Goal: Information Seeking & Learning: Learn about a topic

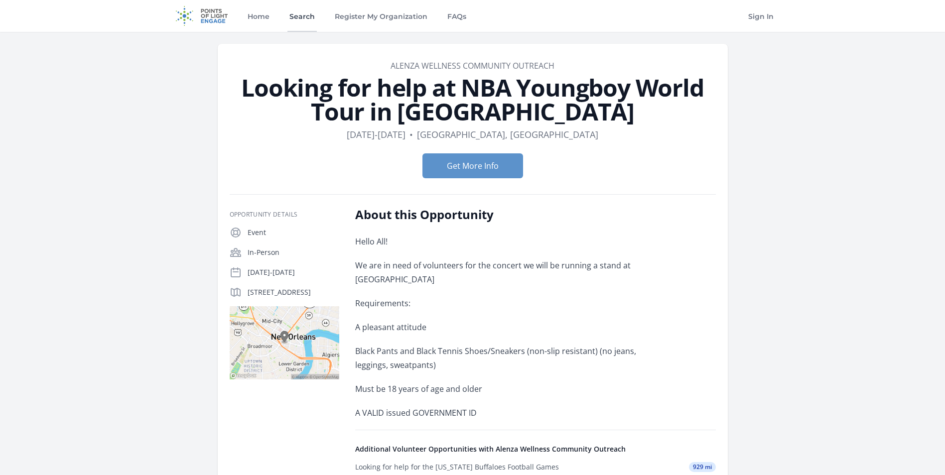
click at [303, 15] on link "Search" at bounding box center [301, 16] width 29 height 32
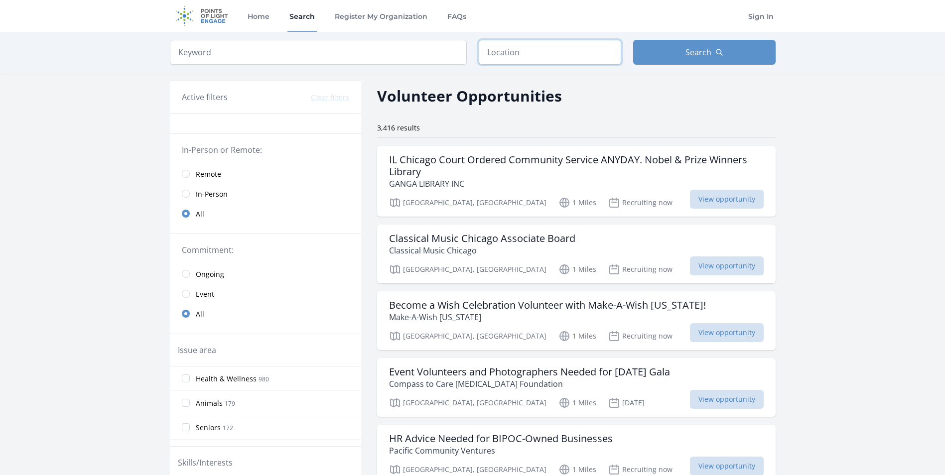
click at [495, 53] on input "text" at bounding box center [550, 52] width 142 height 25
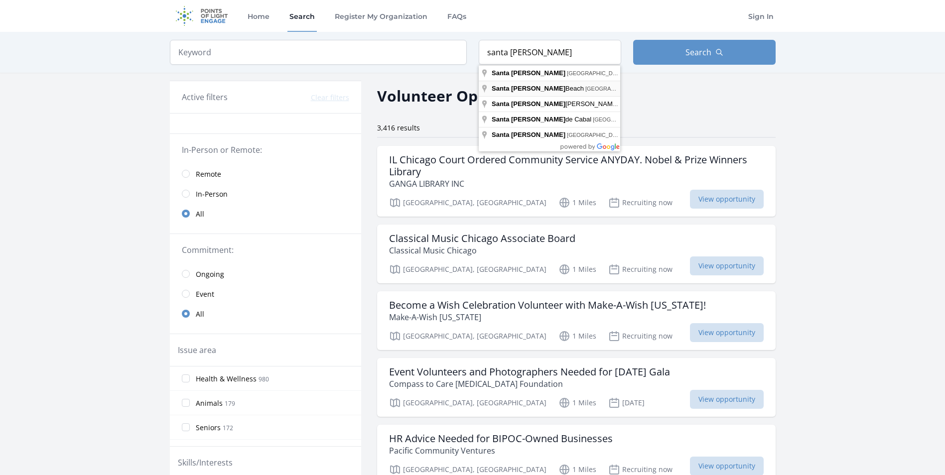
type input "[GEOGRAPHIC_DATA][PERSON_NAME], [GEOGRAPHIC_DATA], [GEOGRAPHIC_DATA]"
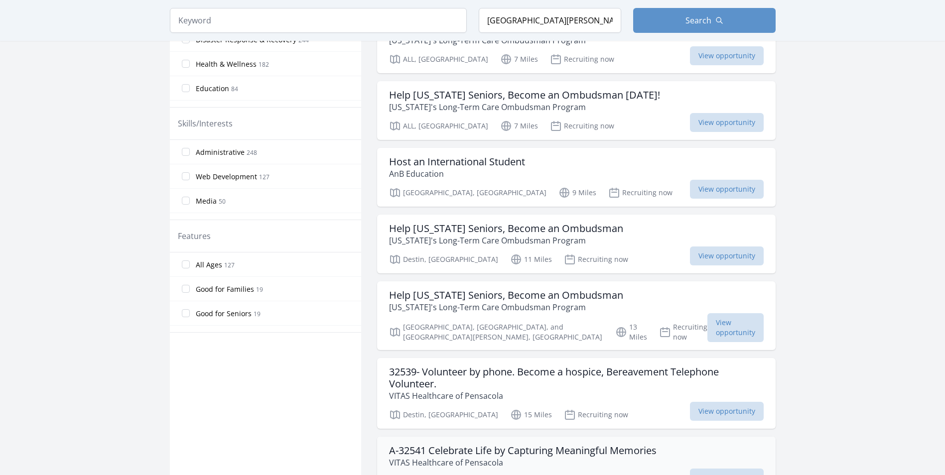
scroll to position [648, 0]
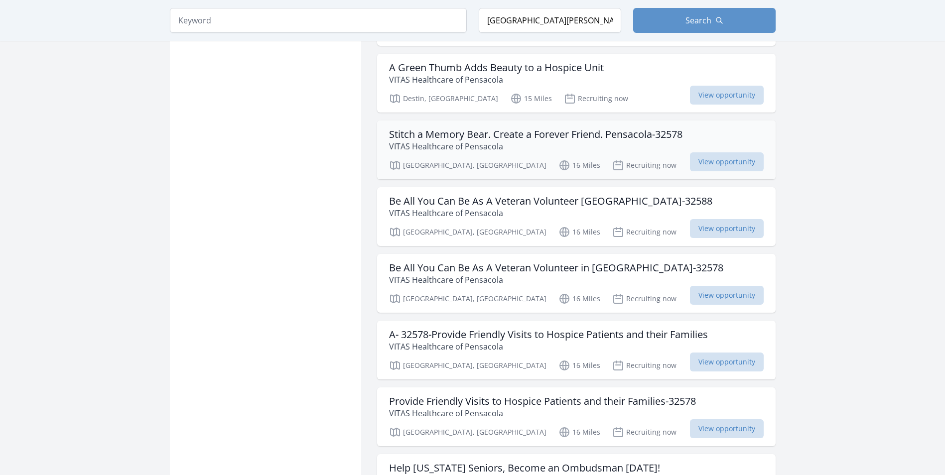
scroll to position [1345, 0]
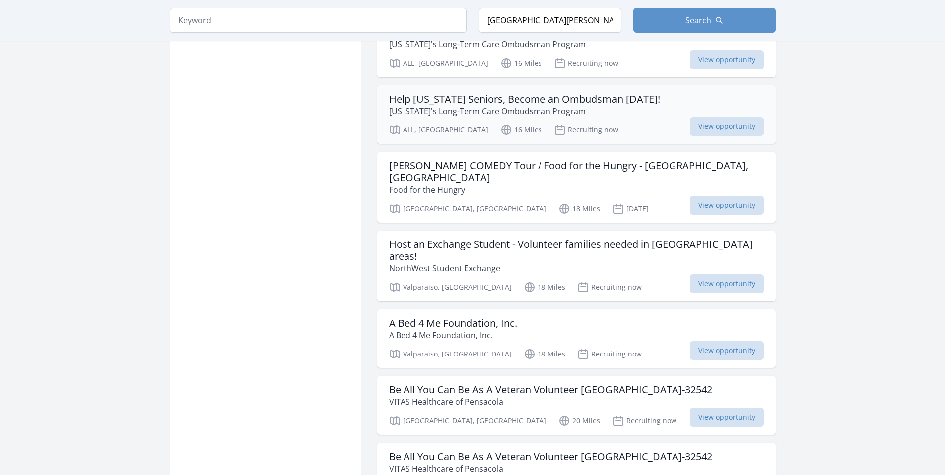
scroll to position [2142, 0]
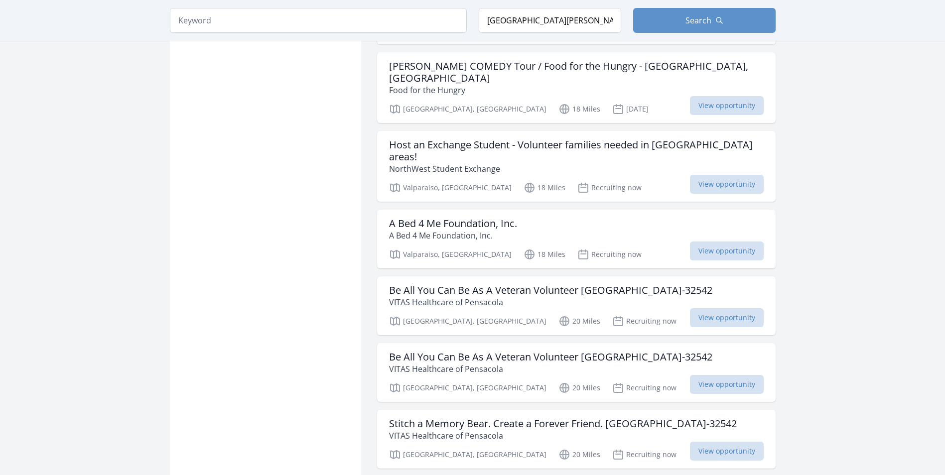
click at [618, 218] on div "A Bed 4 Me Foundation, Inc. A Bed 4 Me Foundation, Inc." at bounding box center [576, 230] width 375 height 24
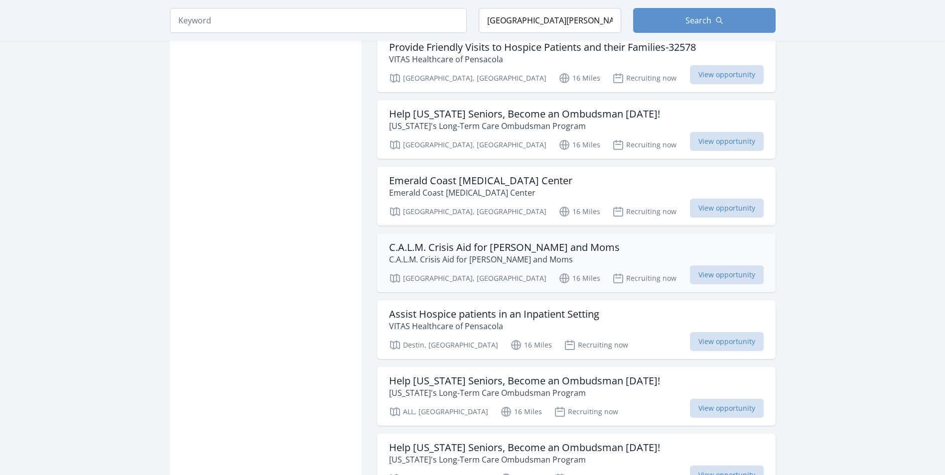
scroll to position [1794, 0]
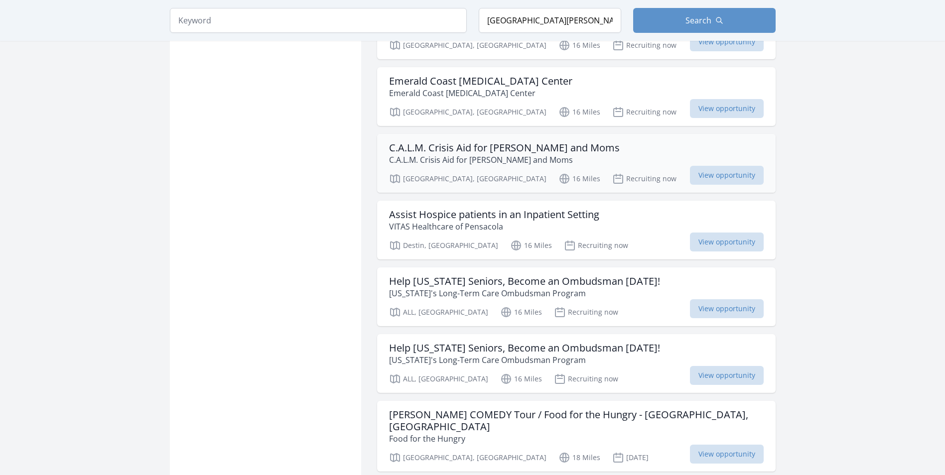
click at [610, 238] on div "Destin, FL 16 Miles Recruiting now View opportunity" at bounding box center [576, 244] width 375 height 15
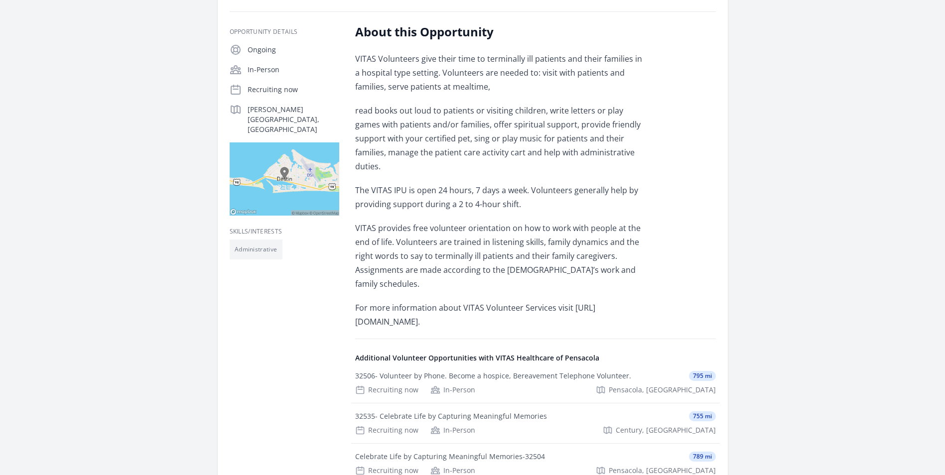
scroll to position [249, 0]
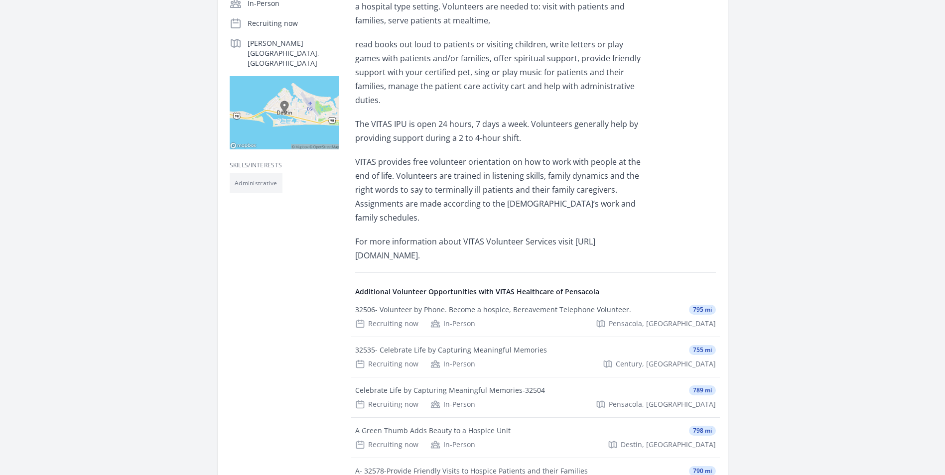
drag, startPoint x: 350, startPoint y: 232, endPoint x: 492, endPoint y: 223, distance: 142.3
click at [492, 223] on div "Opportunity Details Ongoing In-Person Recruiting now Mattie M Kelly Boulevard, …" at bounding box center [473, 252] width 486 height 589
click at [642, 235] on p "For more information about VITAS Volunteer Services visit https://www.vitas.com…" at bounding box center [500, 249] width 291 height 28
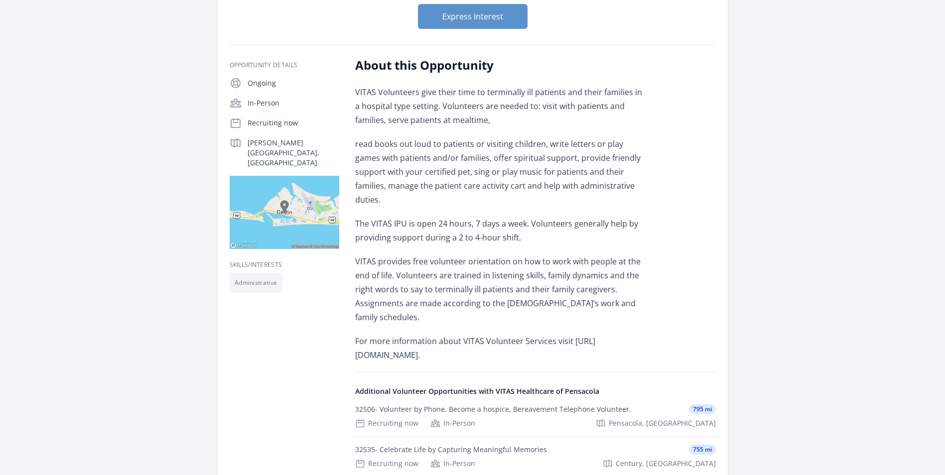
scroll to position [0, 0]
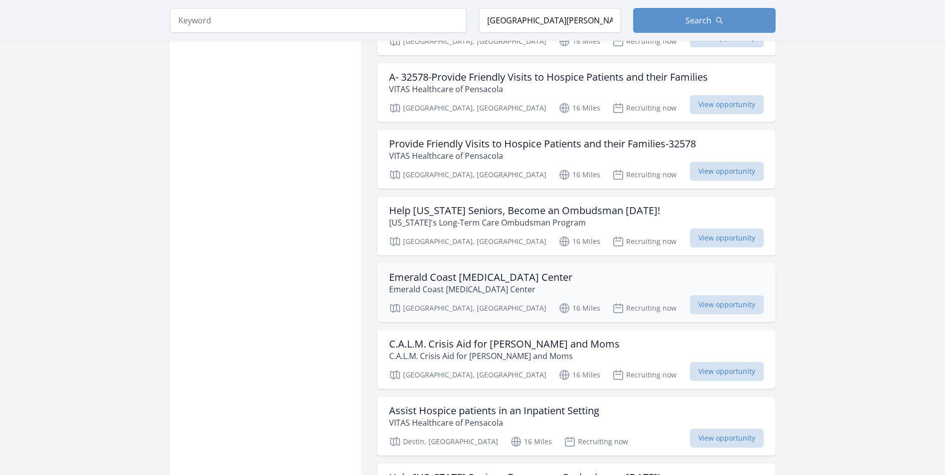
scroll to position [1644, 0]
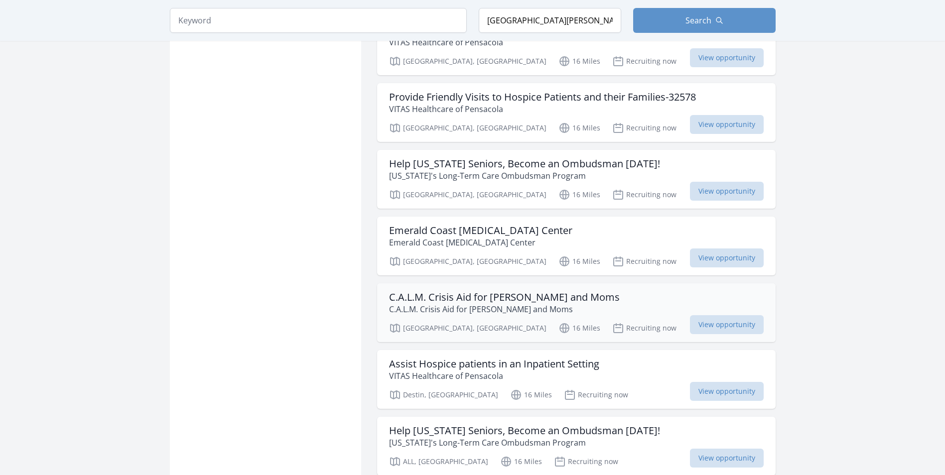
click at [569, 291] on div "C.A.L.M. Crisis Aid for [PERSON_NAME] and Moms C.A.L.M. Crisis Aid for [PERSON_…" at bounding box center [576, 303] width 375 height 24
click at [709, 316] on span "View opportunity" at bounding box center [727, 324] width 74 height 19
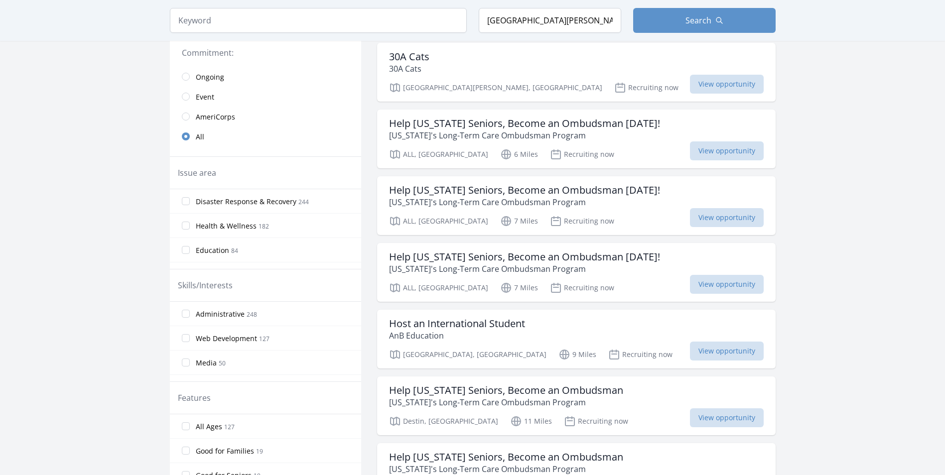
scroll to position [50, 0]
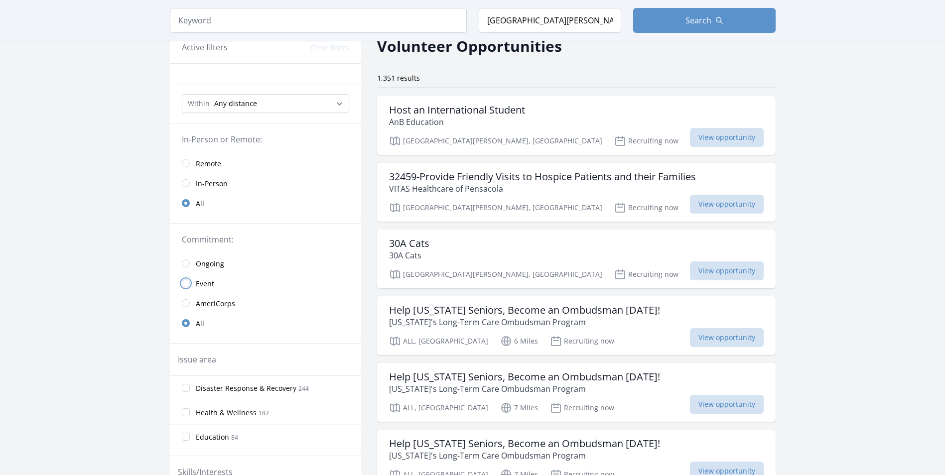
click at [183, 284] on input "radio" at bounding box center [186, 284] width 8 height 8
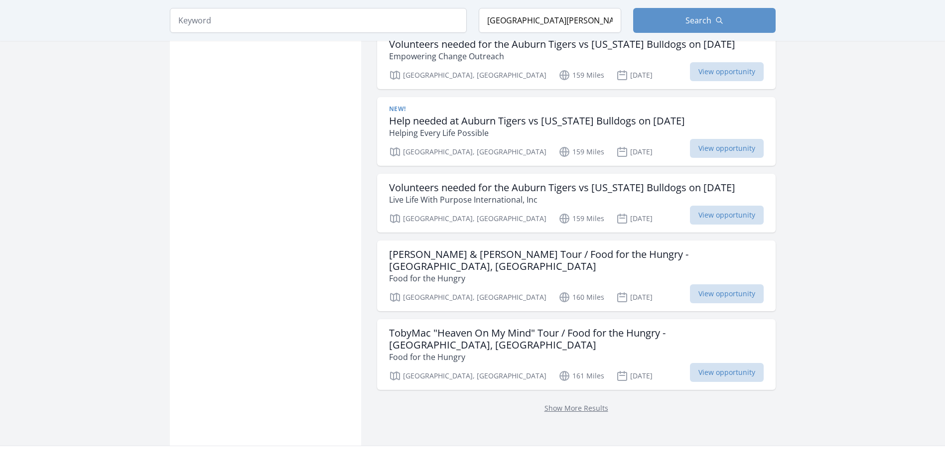
scroll to position [1146, 0]
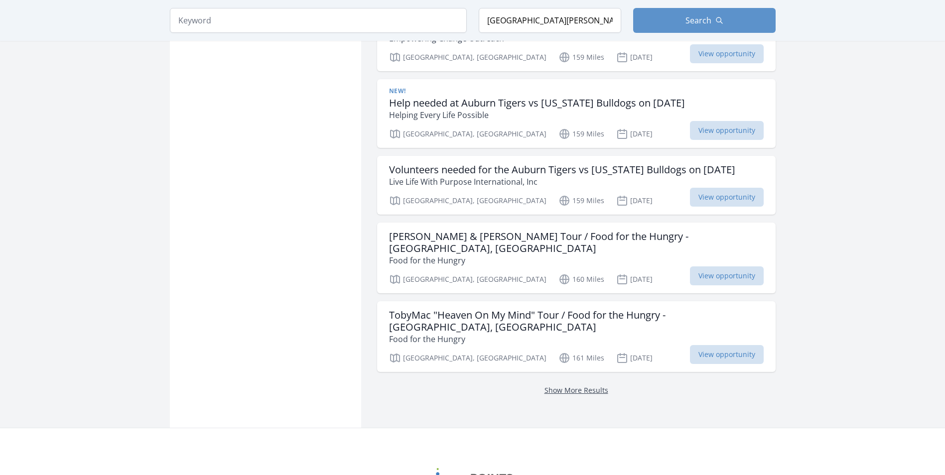
click at [574, 386] on link "Show More Results" at bounding box center [577, 390] width 64 height 9
click at [581, 386] on link "Show More Results" at bounding box center [577, 390] width 64 height 9
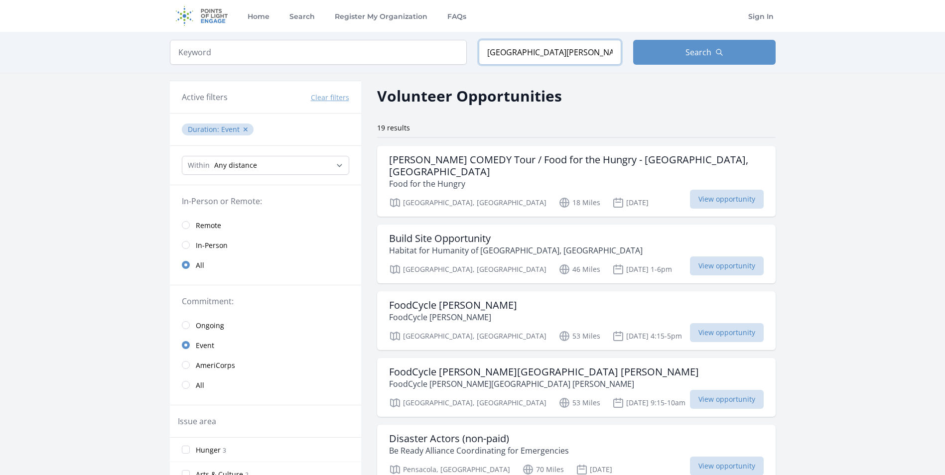
drag, startPoint x: 587, startPoint y: 54, endPoint x: 438, endPoint y: 49, distance: 149.5
click at [437, 49] on form "Keyword Location Santa Rosa Beach, FL, USA Search" at bounding box center [473, 52] width 606 height 25
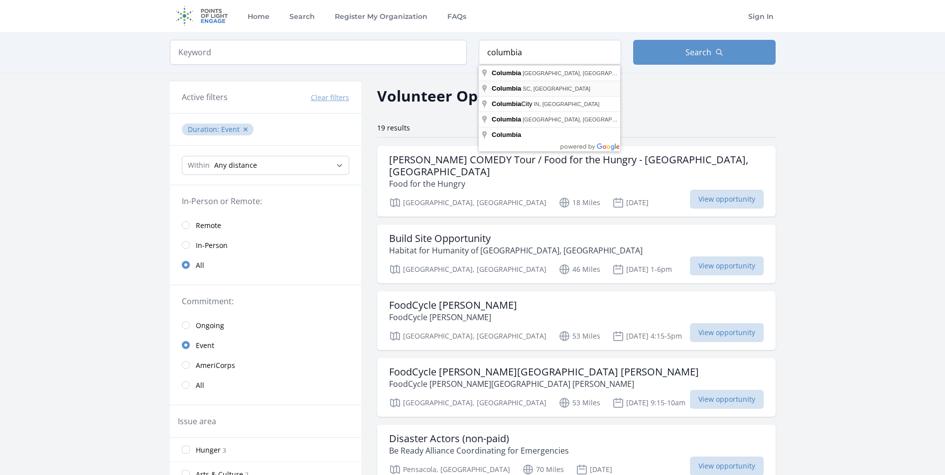
type input "Columbia, SC, USA"
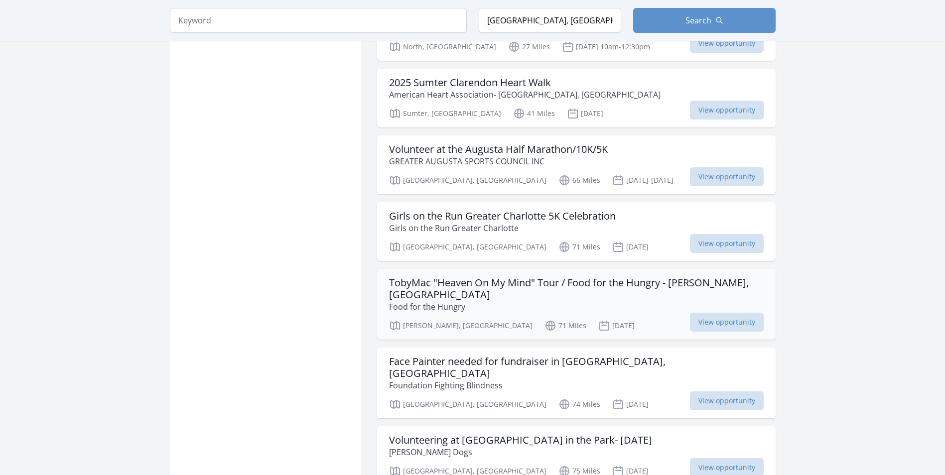
scroll to position [947, 0]
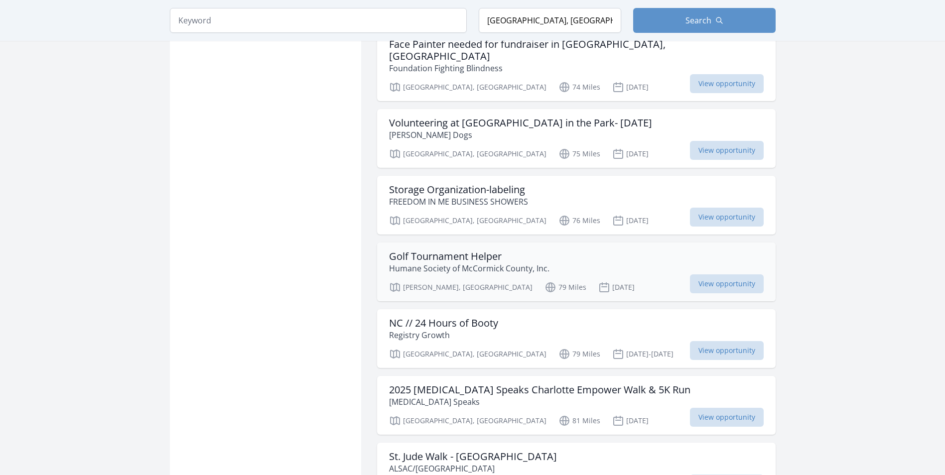
scroll to position [1246, 0]
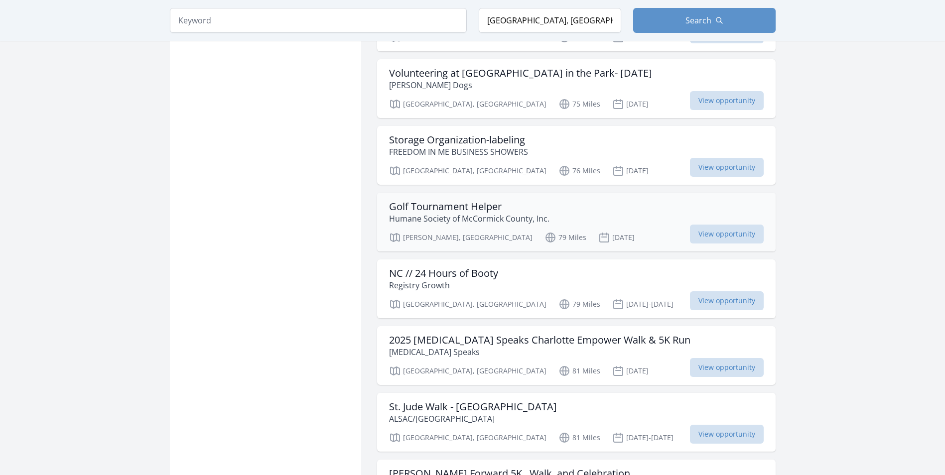
click at [481, 201] on h3 "Golf Tournament Helper" at bounding box center [469, 207] width 160 height 12
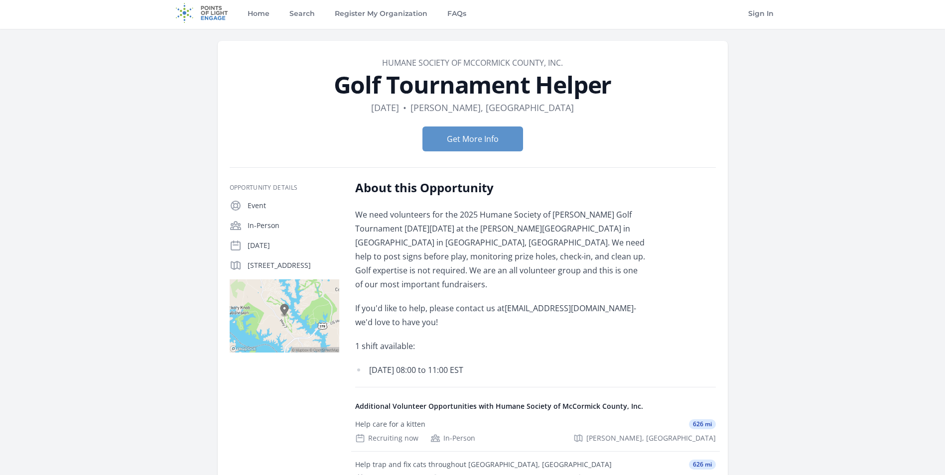
scroll to position [50, 0]
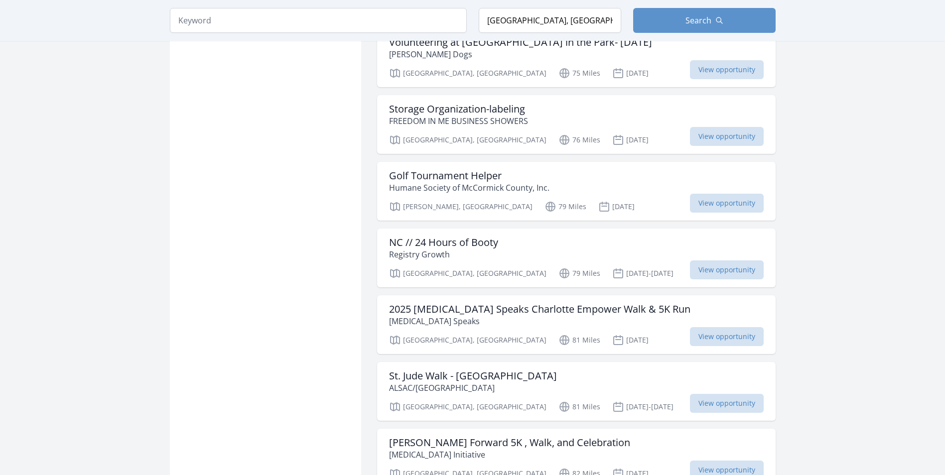
scroll to position [1286, 0]
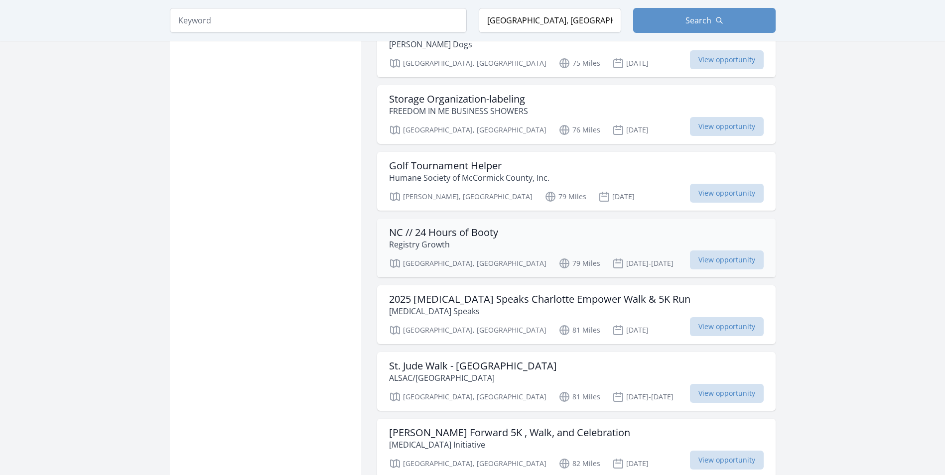
click at [472, 227] on h3 "NC // 24 Hours of Booty" at bounding box center [443, 233] width 109 height 12
click at [566, 227] on div "NC // 24 Hours of Booty Registry Growth [GEOGRAPHIC_DATA], [GEOGRAPHIC_DATA] 79…" at bounding box center [576, 248] width 399 height 59
drag, startPoint x: 544, startPoint y: 236, endPoint x: 535, endPoint y: 240, distance: 10.3
click at [612, 258] on p "Jul 25-26th" at bounding box center [642, 264] width 61 height 12
click at [724, 251] on span "View opportunity" at bounding box center [727, 260] width 74 height 19
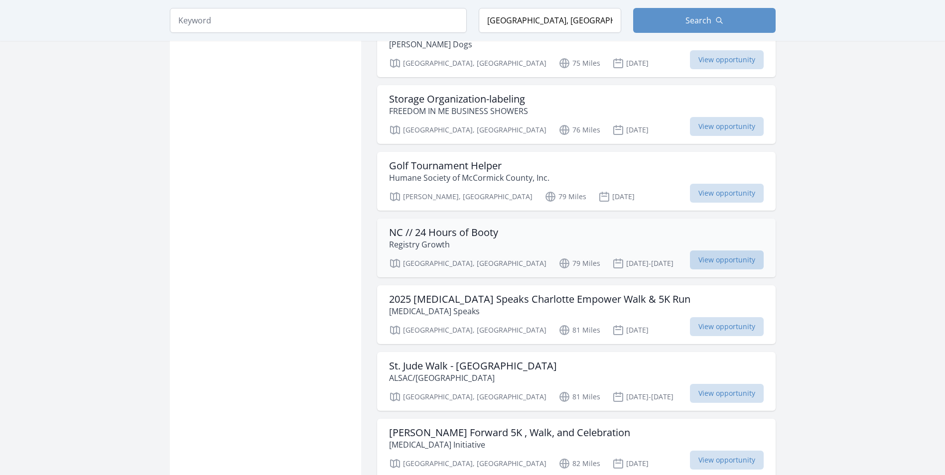
click at [710, 251] on span "View opportunity" at bounding box center [727, 260] width 74 height 19
click at [709, 251] on span "View opportunity" at bounding box center [727, 260] width 74 height 19
click at [704, 251] on span "View opportunity" at bounding box center [727, 260] width 74 height 19
click at [439, 160] on h3 "Golf Tournament Helper" at bounding box center [469, 166] width 160 height 12
click at [441, 160] on h3 "Golf Tournament Helper" at bounding box center [469, 166] width 160 height 12
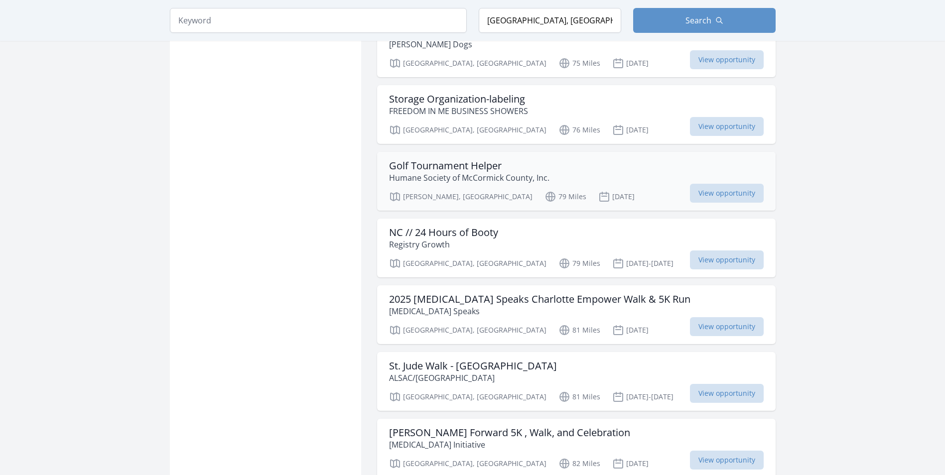
click at [441, 160] on h3 "Golf Tournament Helper" at bounding box center [469, 166] width 160 height 12
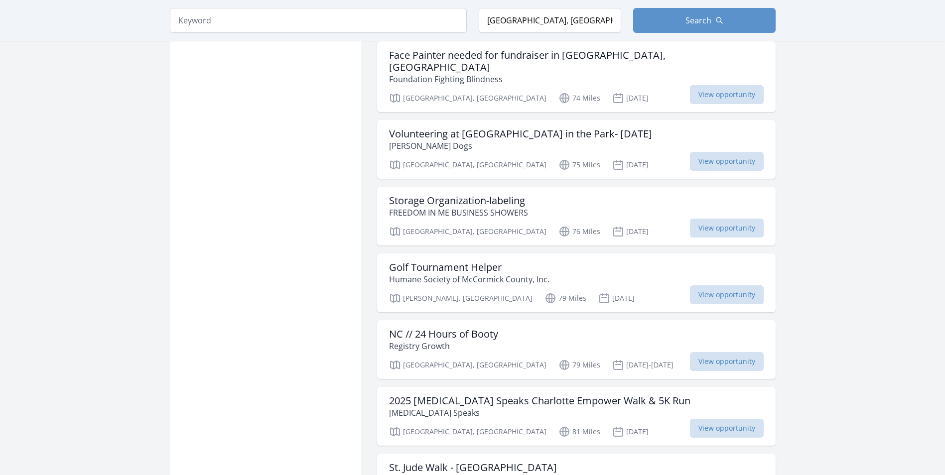
scroll to position [1287, 0]
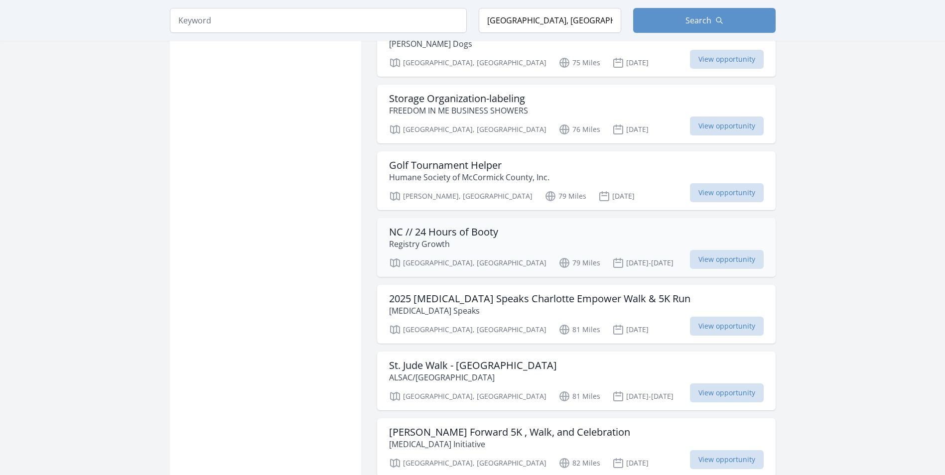
click at [637, 226] on div "NC // 24 Hours of Booty Registry Growth" at bounding box center [576, 238] width 375 height 24
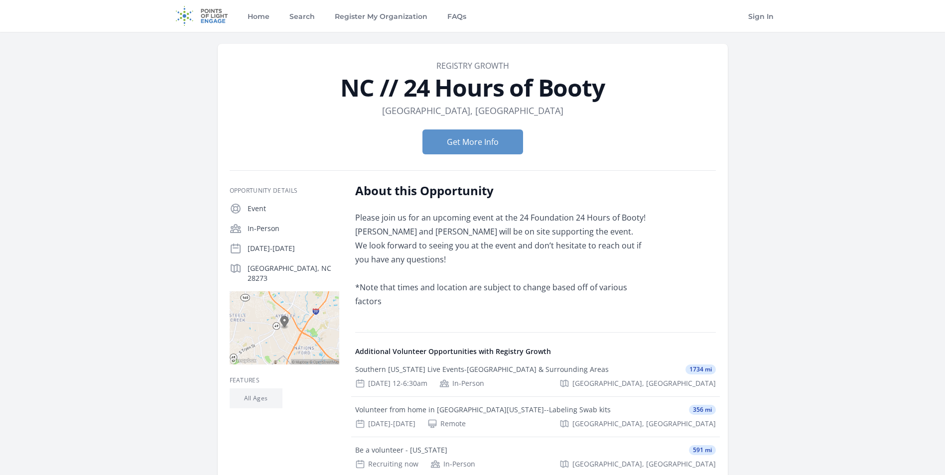
scroll to position [100, 0]
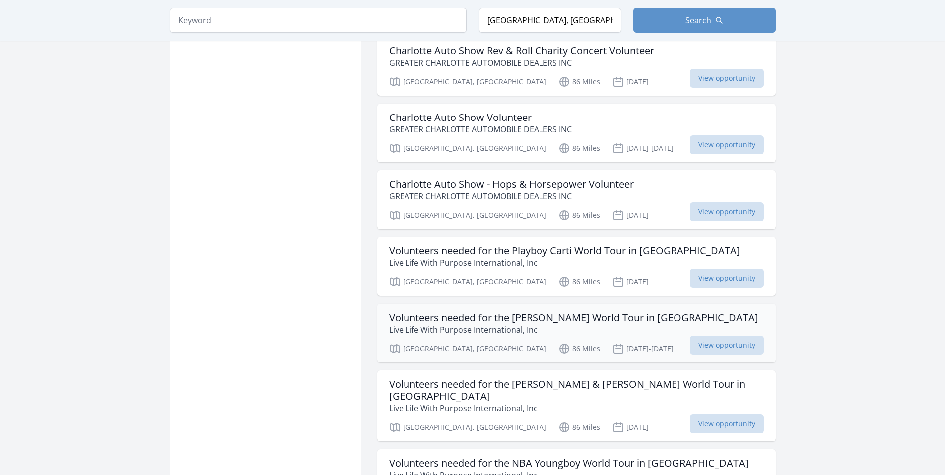
scroll to position [2383, 0]
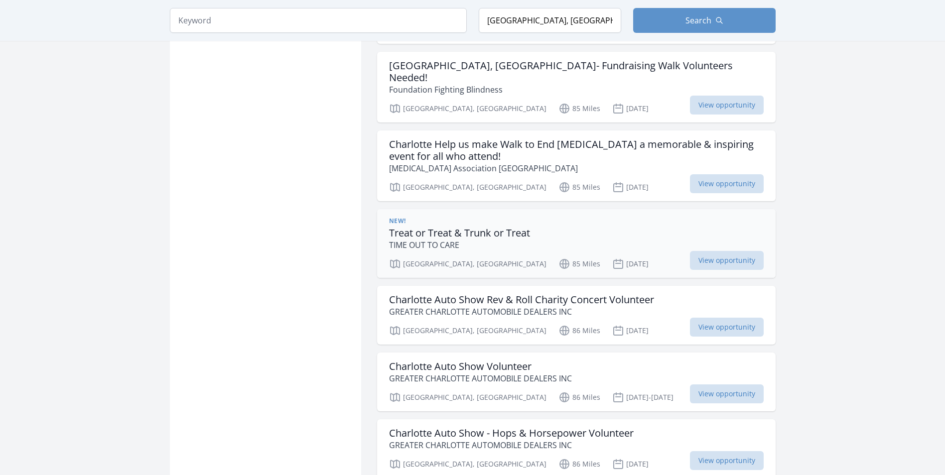
scroll to position [2184, 0]
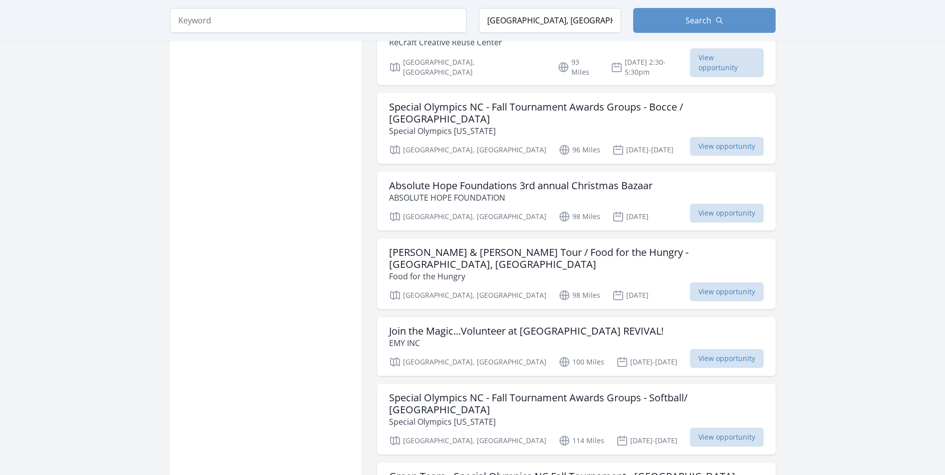
scroll to position [3996, 0]
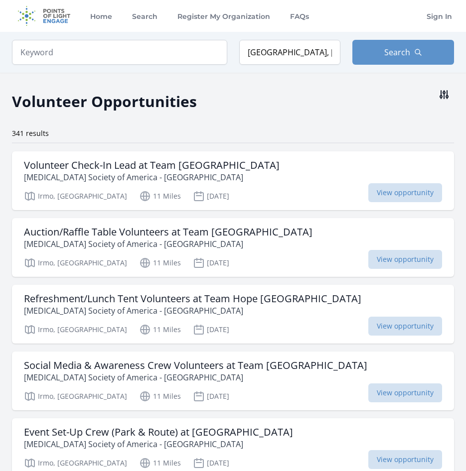
click at [435, 93] on button at bounding box center [444, 95] width 20 height 20
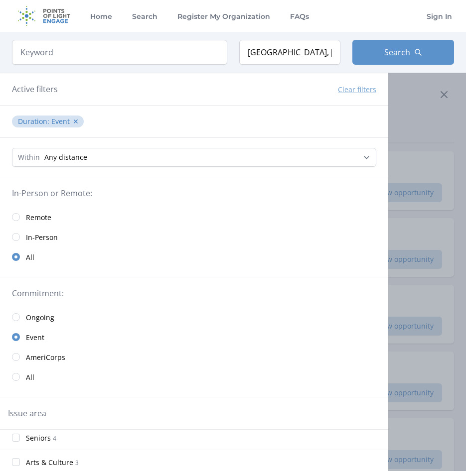
drag, startPoint x: 370, startPoint y: 137, endPoint x: 389, endPoint y: 133, distance: 19.5
click at [390, 132] on div at bounding box center [233, 235] width 466 height 471
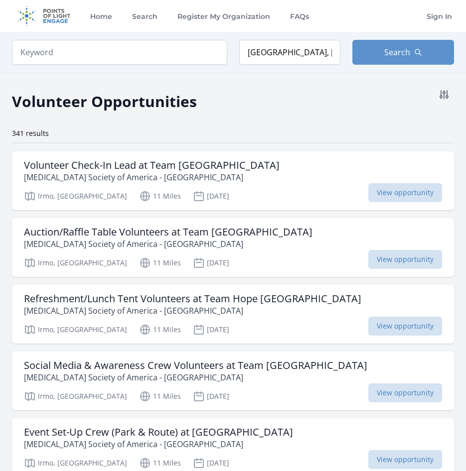
scroll to position [399, 0]
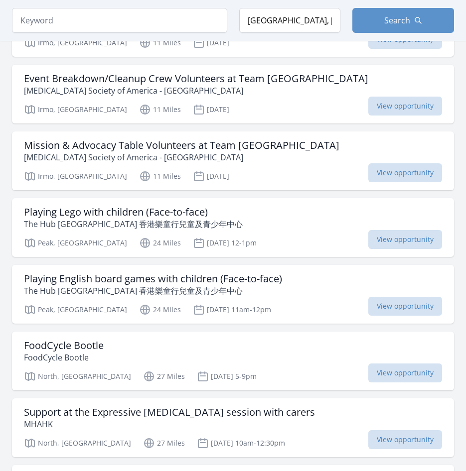
scroll to position [0, 0]
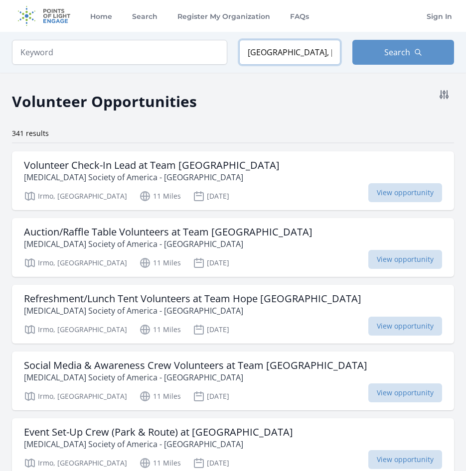
click at [319, 51] on input "Columbia, SC, USA" at bounding box center [290, 52] width 102 height 25
drag, startPoint x: 319, startPoint y: 51, endPoint x: 242, endPoint y: 55, distance: 77.8
click at [242, 55] on input "Columbia, SC, USA" at bounding box center [290, 52] width 102 height 25
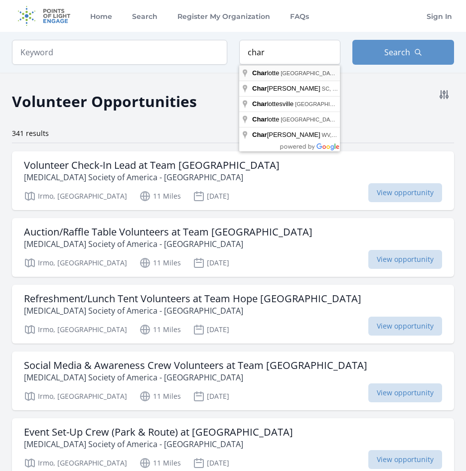
type input "Charlotte, NC, USA"
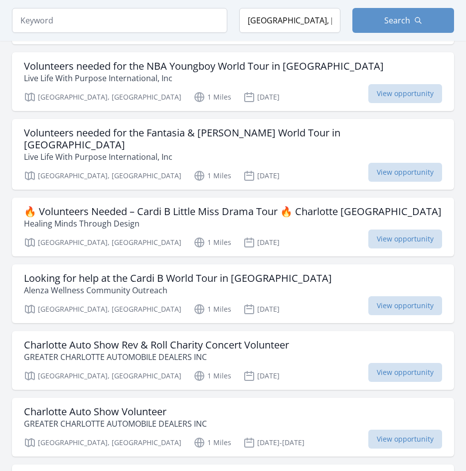
scroll to position [399, 0]
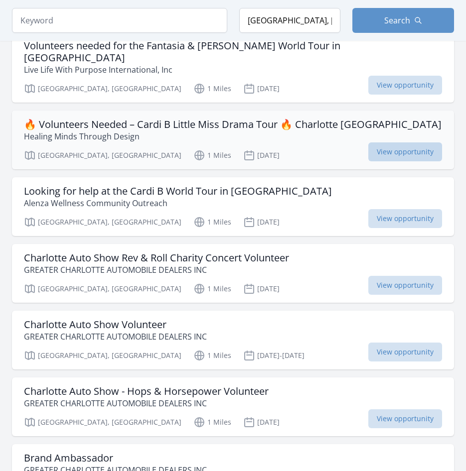
click at [399, 142] on span "View opportunity" at bounding box center [405, 151] width 74 height 19
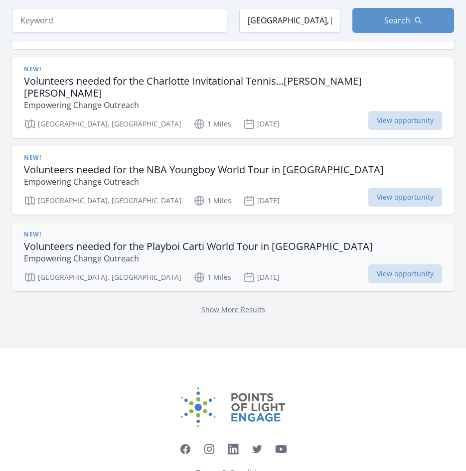
scroll to position [1315, 0]
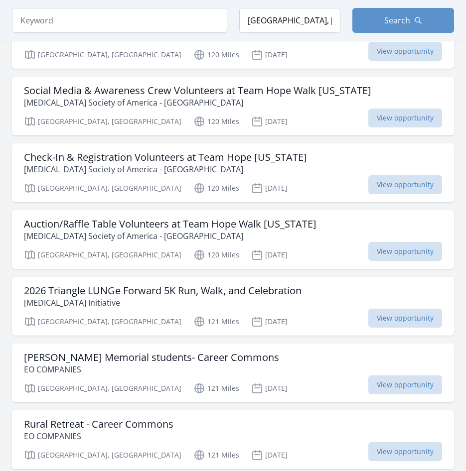
scroll to position [2973, 0]
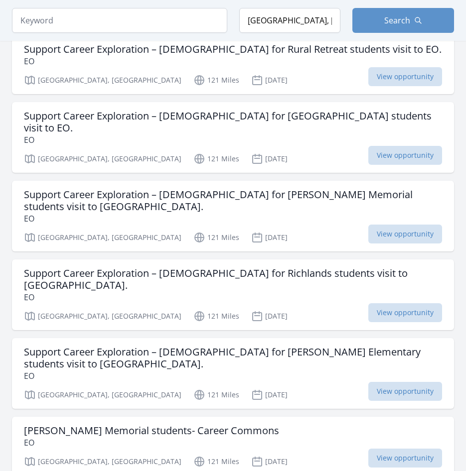
scroll to position [3293, 0]
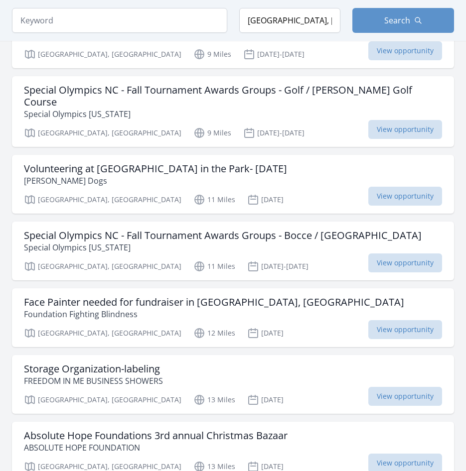
scroll to position [10617, 0]
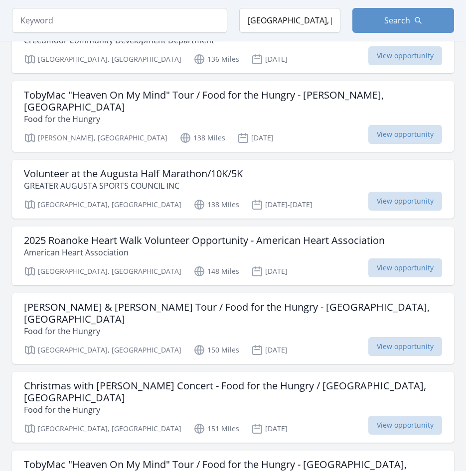
scroll to position [4732, 0]
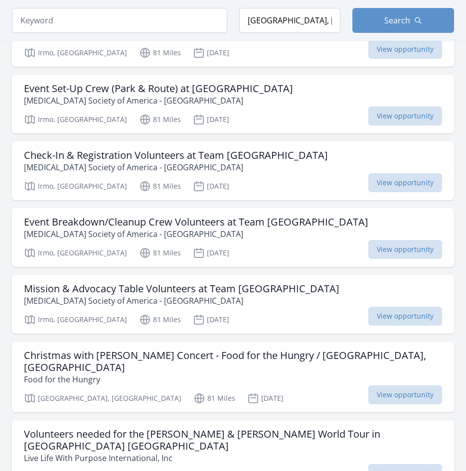
scroll to position [11960, 0]
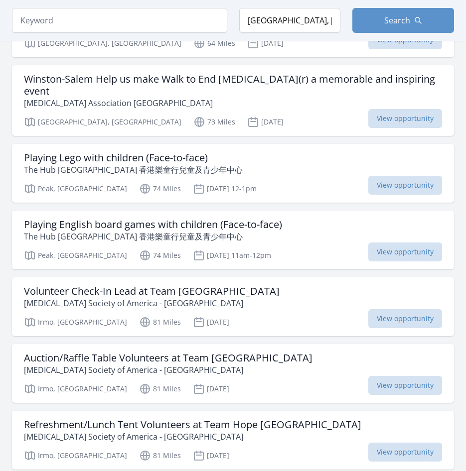
scroll to position [14650, 0]
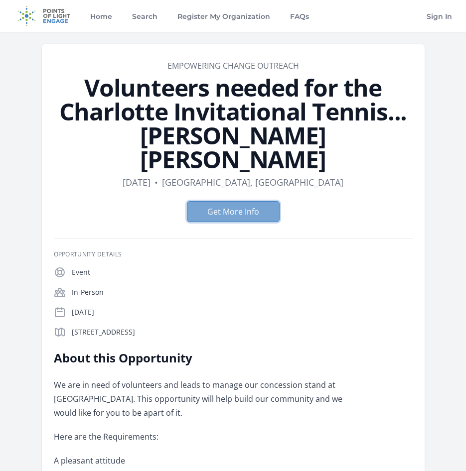
click at [246, 218] on button "Get More Info" at bounding box center [233, 211] width 93 height 21
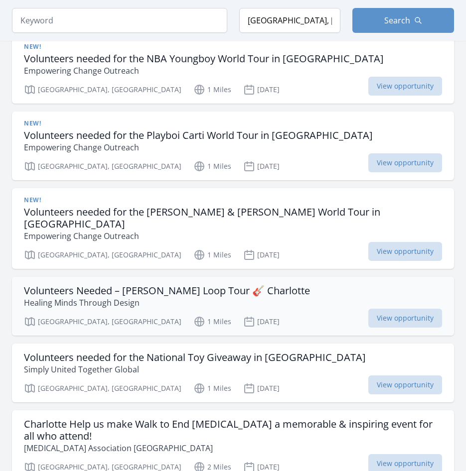
scroll to position [1452, 0]
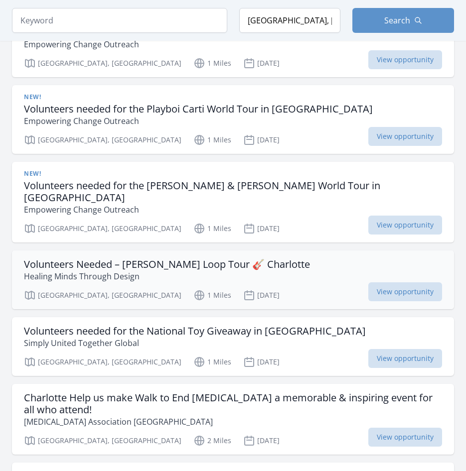
click at [157, 259] on h3 "Volunteers Needed – [PERSON_NAME] Loop Tour 🎸 Charlotte" at bounding box center [167, 265] width 286 height 12
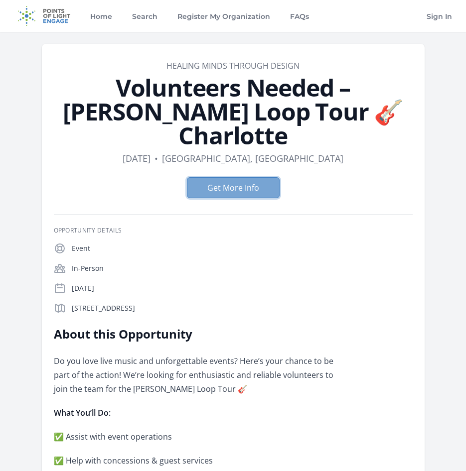
click at [236, 190] on button "Get More Info" at bounding box center [233, 187] width 93 height 21
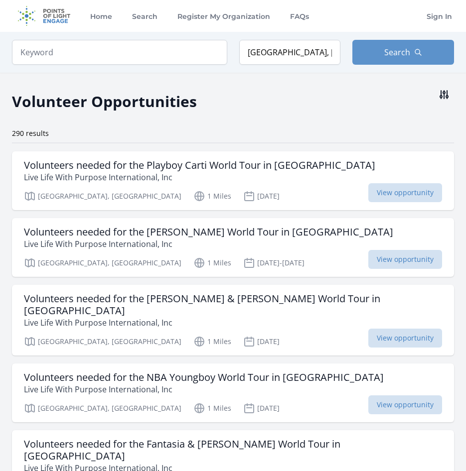
click at [434, 102] on button at bounding box center [444, 95] width 20 height 20
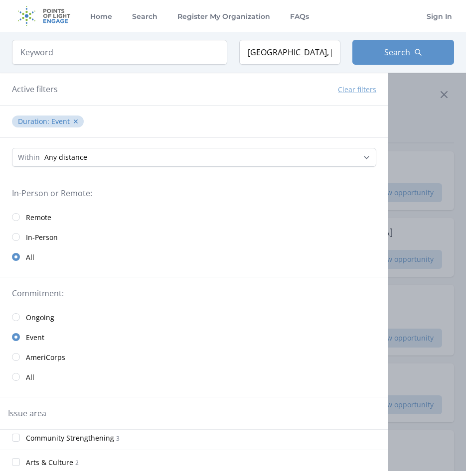
click at [427, 94] on div at bounding box center [233, 235] width 466 height 471
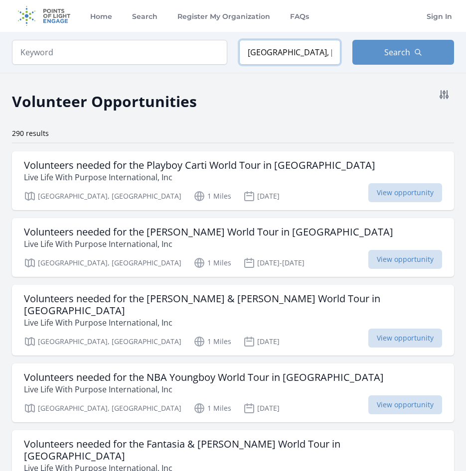
drag, startPoint x: 318, startPoint y: 51, endPoint x: 117, endPoint y: 35, distance: 202.0
click at [116, 32] on div "Keyword Location Charlotte, NC, USA Search" at bounding box center [233, 52] width 466 height 41
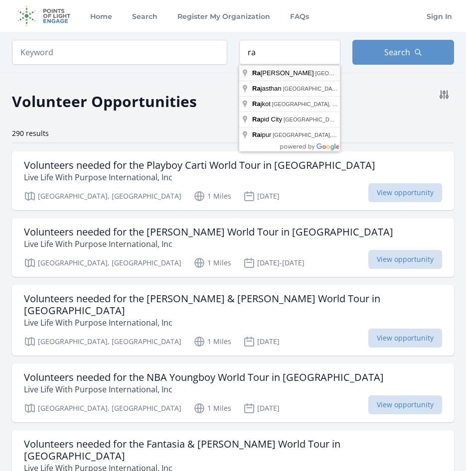
type input "[GEOGRAPHIC_DATA], [GEOGRAPHIC_DATA], [GEOGRAPHIC_DATA]"
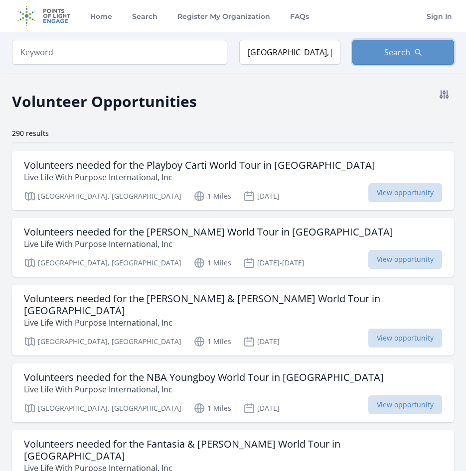
click at [383, 52] on button "Search" at bounding box center [403, 52] width 102 height 25
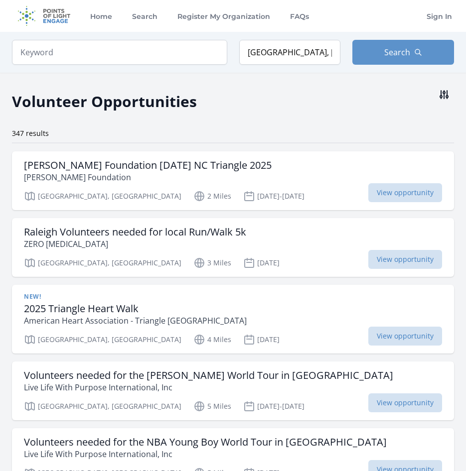
click at [440, 93] on icon at bounding box center [444, 95] width 12 height 12
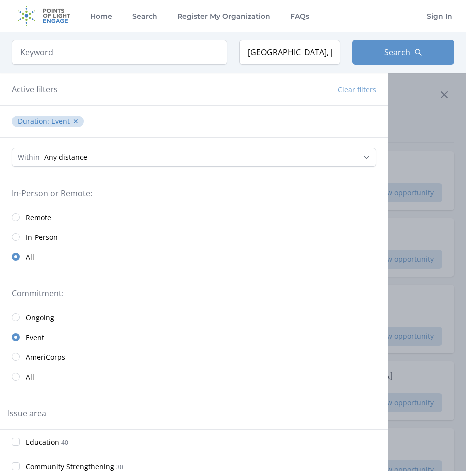
click at [417, 99] on div at bounding box center [233, 235] width 466 height 471
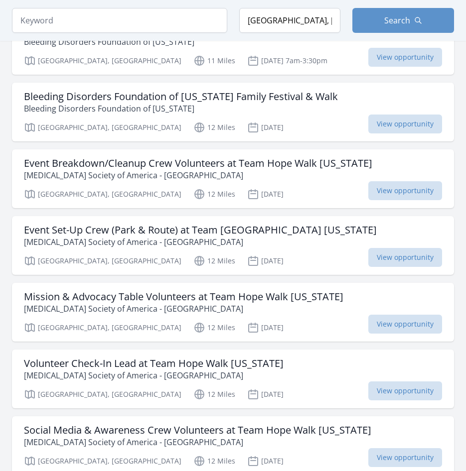
scroll to position [1096, 0]
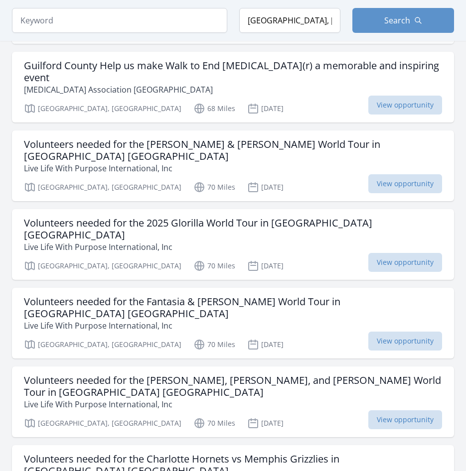
scroll to position [1844, 0]
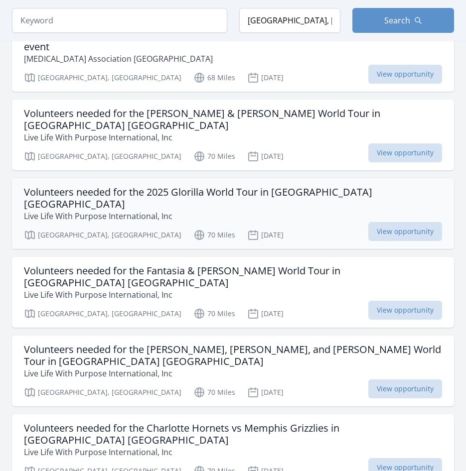
click at [251, 186] on h3 "Volunteers needed for the 2025 Glorilla World Tour in [GEOGRAPHIC_DATA] [GEOGRA…" at bounding box center [233, 198] width 418 height 24
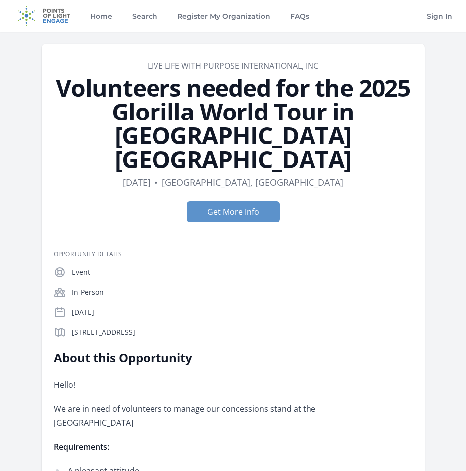
drag, startPoint x: 301, startPoint y: 307, endPoint x: 123, endPoint y: 39, distance: 321.3
click at [301, 326] on div "[STREET_ADDRESS]" at bounding box center [242, 331] width 341 height 11
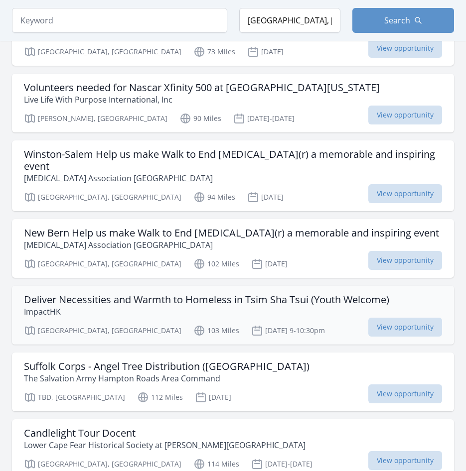
scroll to position [2392, 0]
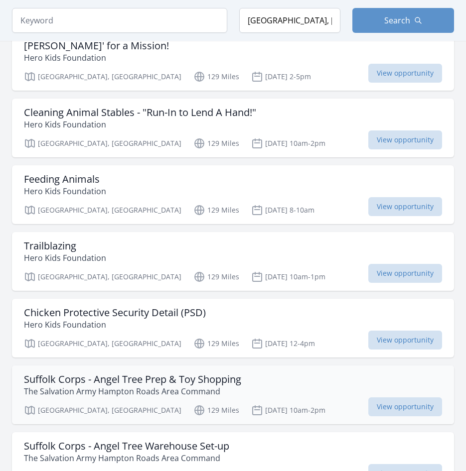
scroll to position [5182, 0]
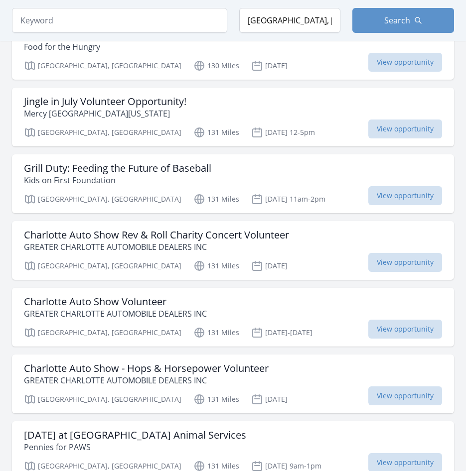
scroll to position [5182, 0]
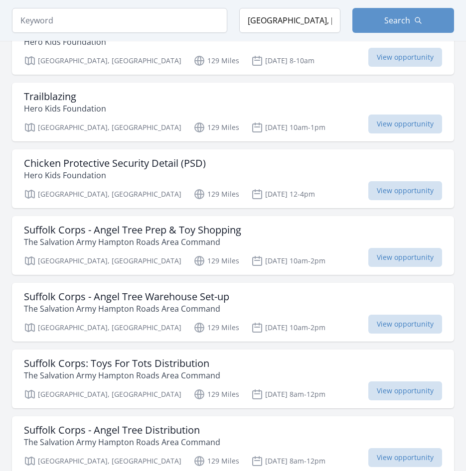
scroll to position [6577, 0]
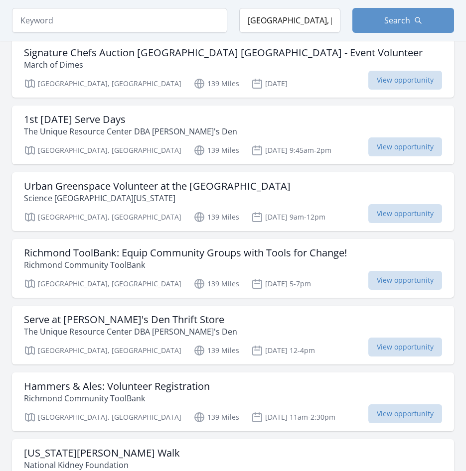
scroll to position [11889, 0]
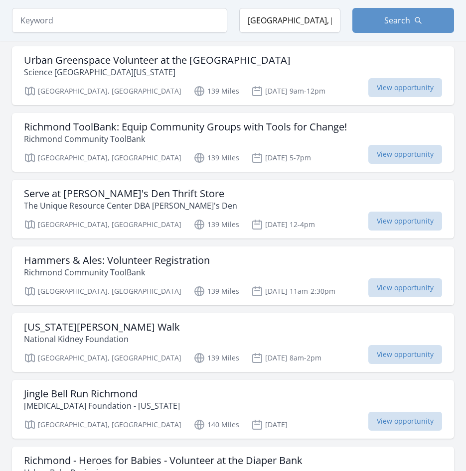
scroll to position [11987, 0]
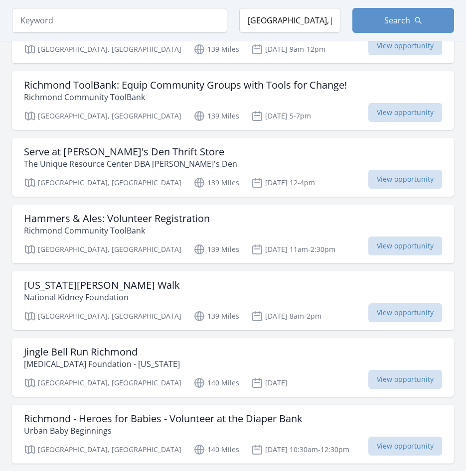
scroll to position [13615, 0]
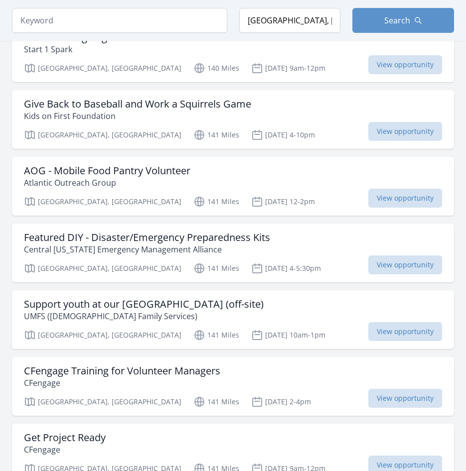
scroll to position [12931, 0]
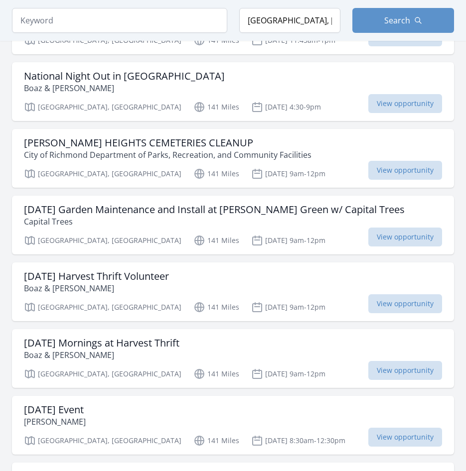
scroll to position [15708, 0]
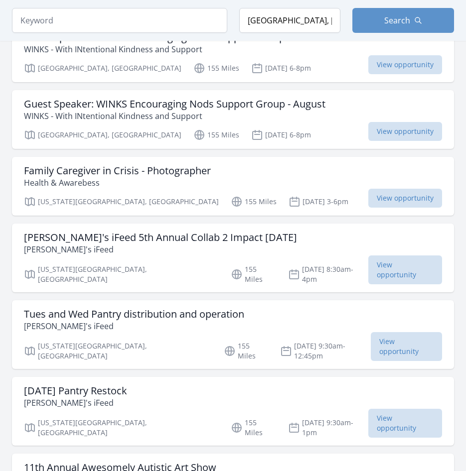
scroll to position [13999, 0]
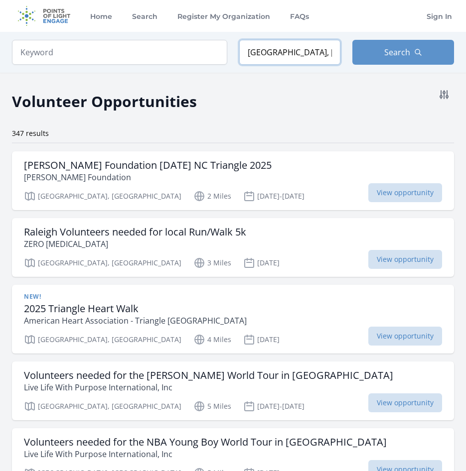
drag, startPoint x: 309, startPoint y: 53, endPoint x: 244, endPoint y: 53, distance: 64.8
click at [243, 53] on input "[GEOGRAPHIC_DATA], [GEOGRAPHIC_DATA], [GEOGRAPHIC_DATA]" at bounding box center [290, 52] width 102 height 25
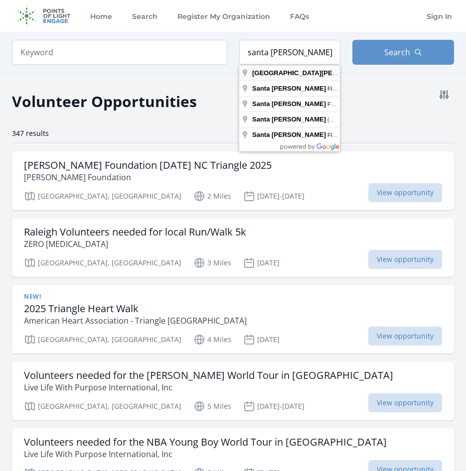
type input "[GEOGRAPHIC_DATA][PERSON_NAME], [GEOGRAPHIC_DATA], [GEOGRAPHIC_DATA]"
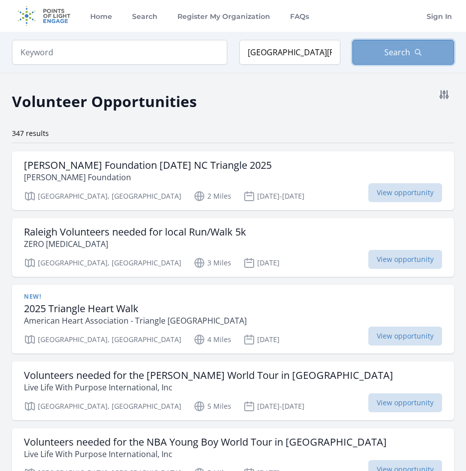
click at [394, 57] on span "Search" at bounding box center [397, 52] width 26 height 12
